Goal: Navigation & Orientation: Find specific page/section

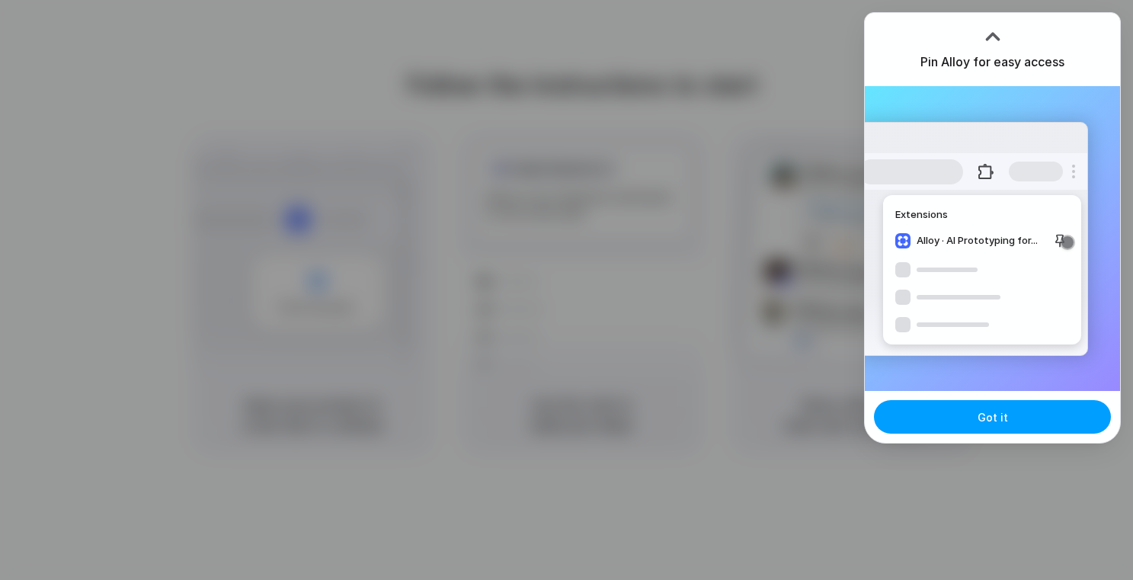
click at [1007, 415] on button "Got it" at bounding box center [992, 417] width 237 height 34
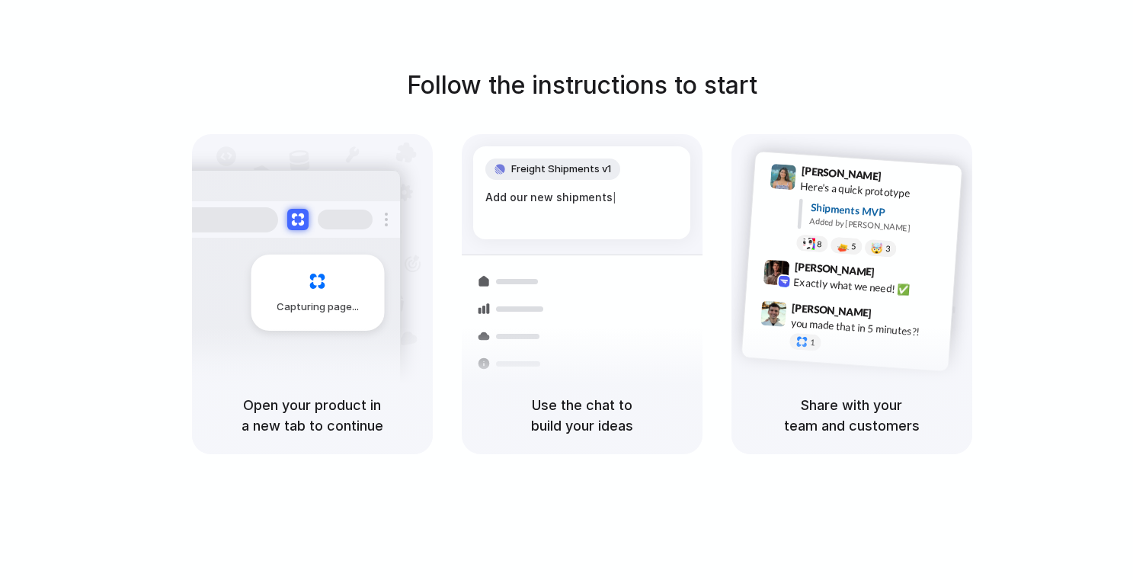
click at [1052, 155] on div "Follow the instructions to start Capturing page Open your product in a new tab …" at bounding box center [581, 260] width 1133 height 387
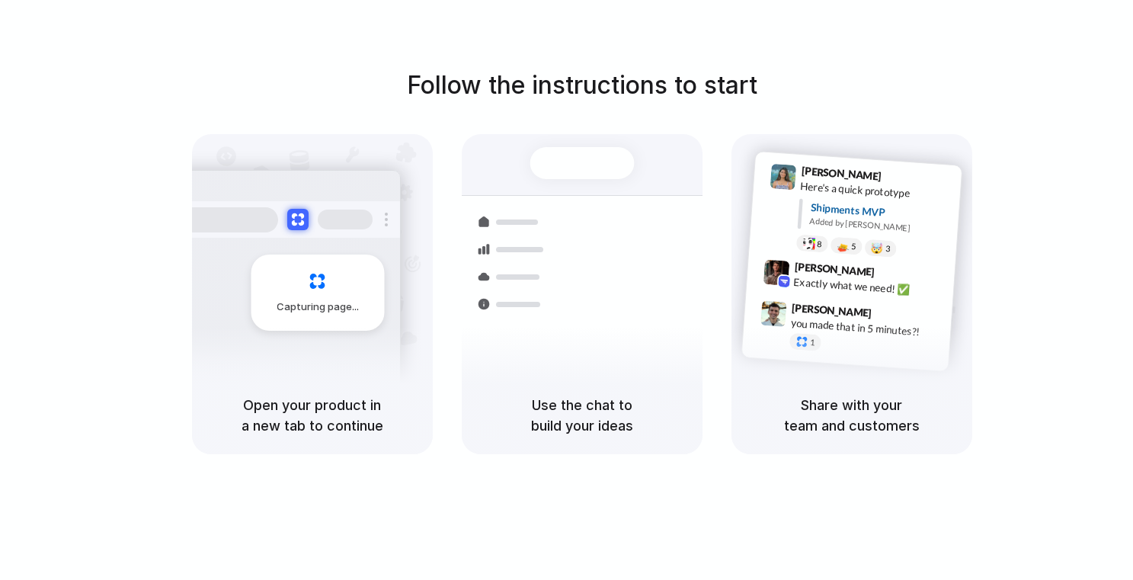
click at [562, 447] on div "Use the chat to build your ideas" at bounding box center [582, 415] width 241 height 78
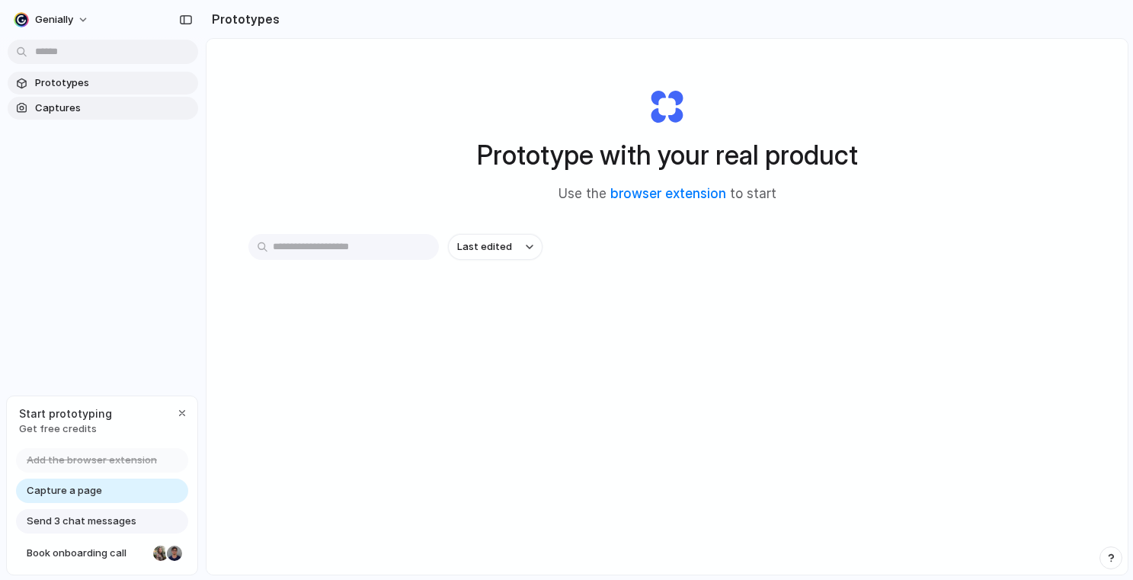
click at [96, 106] on span "Captures" at bounding box center [113, 108] width 157 height 15
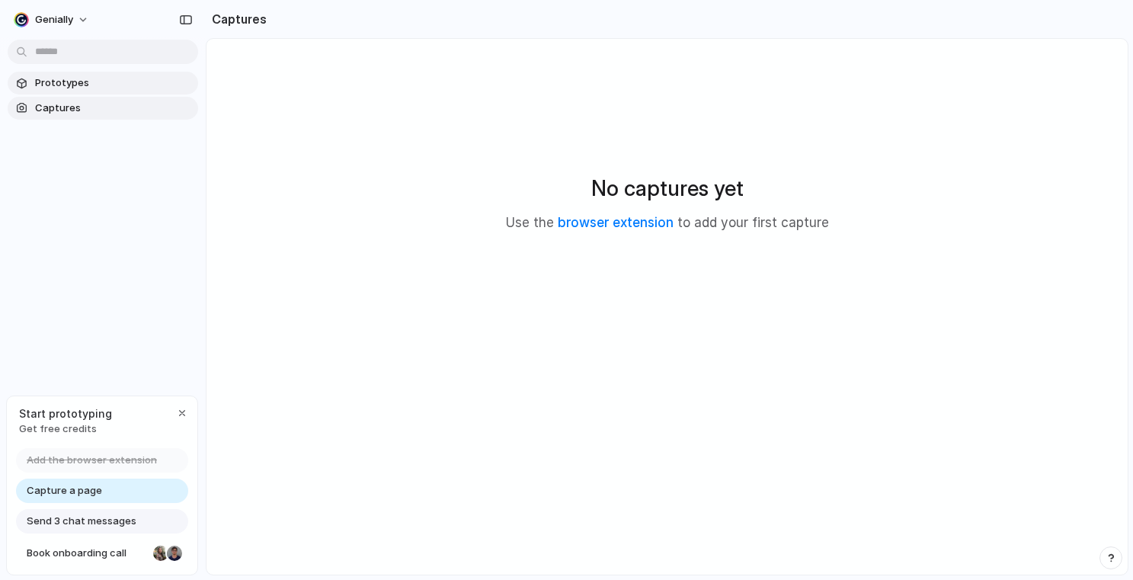
click at [107, 79] on span "Prototypes" at bounding box center [113, 82] width 157 height 15
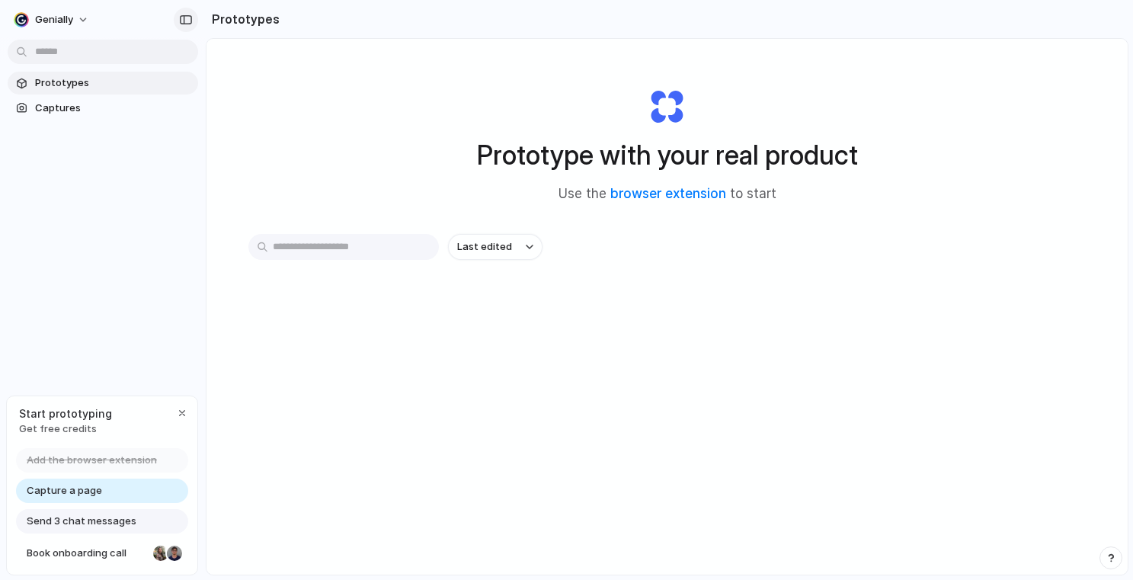
click at [182, 19] on div "button" at bounding box center [186, 19] width 14 height 11
